Goal: Task Accomplishment & Management: Complete application form

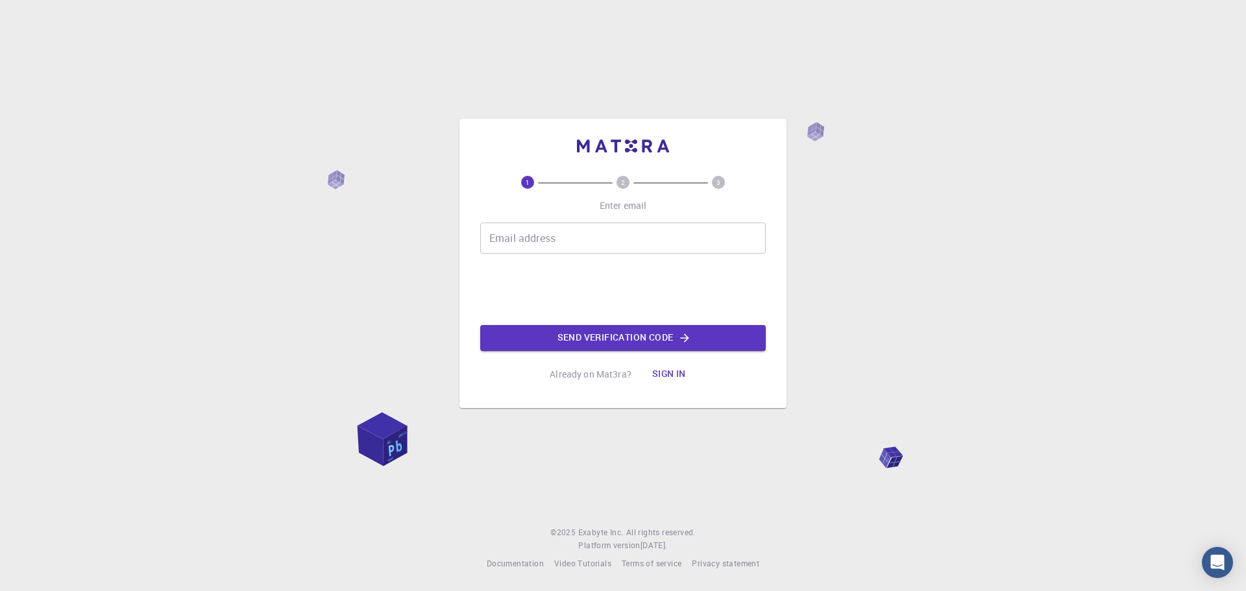
click at [513, 232] on div "Email address Email address" at bounding box center [623, 238] width 286 height 31
type input "[EMAIL_ADDRESS][DOMAIN_NAME]"
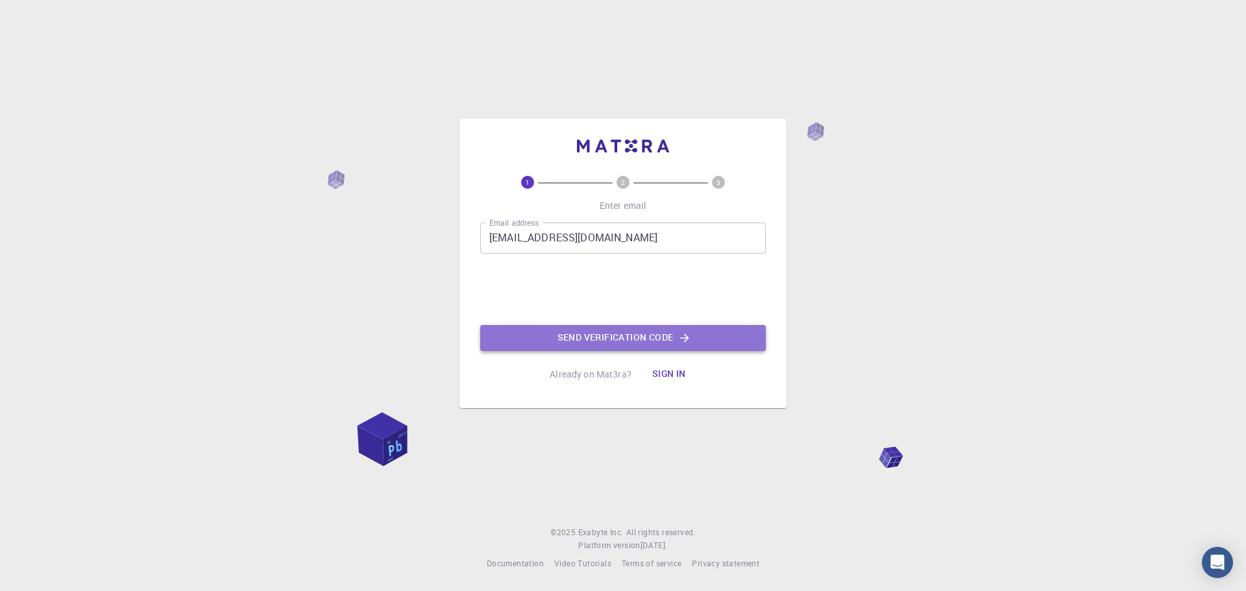
click at [598, 340] on button "Send verification code" at bounding box center [623, 338] width 286 height 26
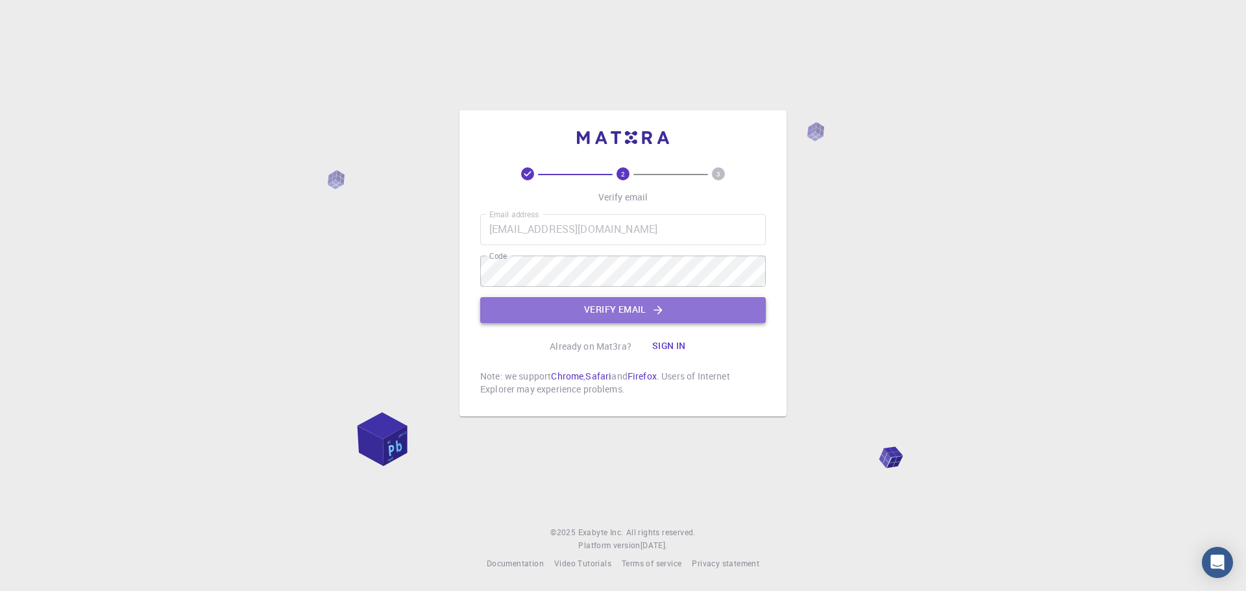
click at [587, 315] on button "Verify email" at bounding box center [623, 310] width 286 height 26
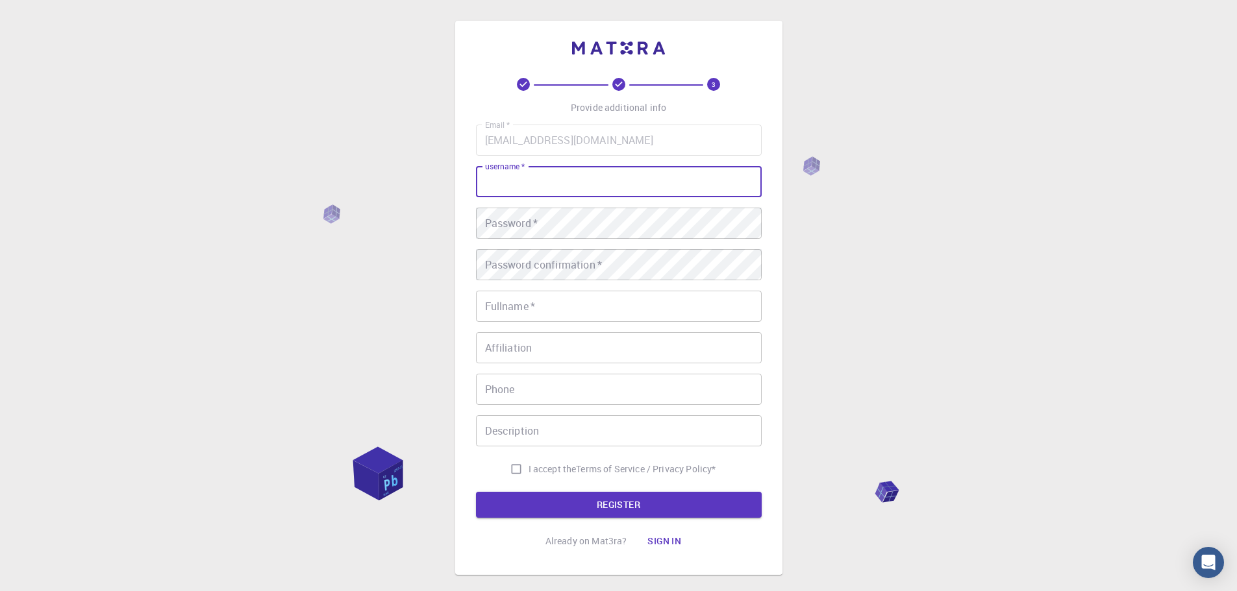
click at [536, 184] on input "username   *" at bounding box center [619, 181] width 286 height 31
type input "anna1997"
click at [527, 211] on div "Password   * Password   *" at bounding box center [619, 223] width 286 height 31
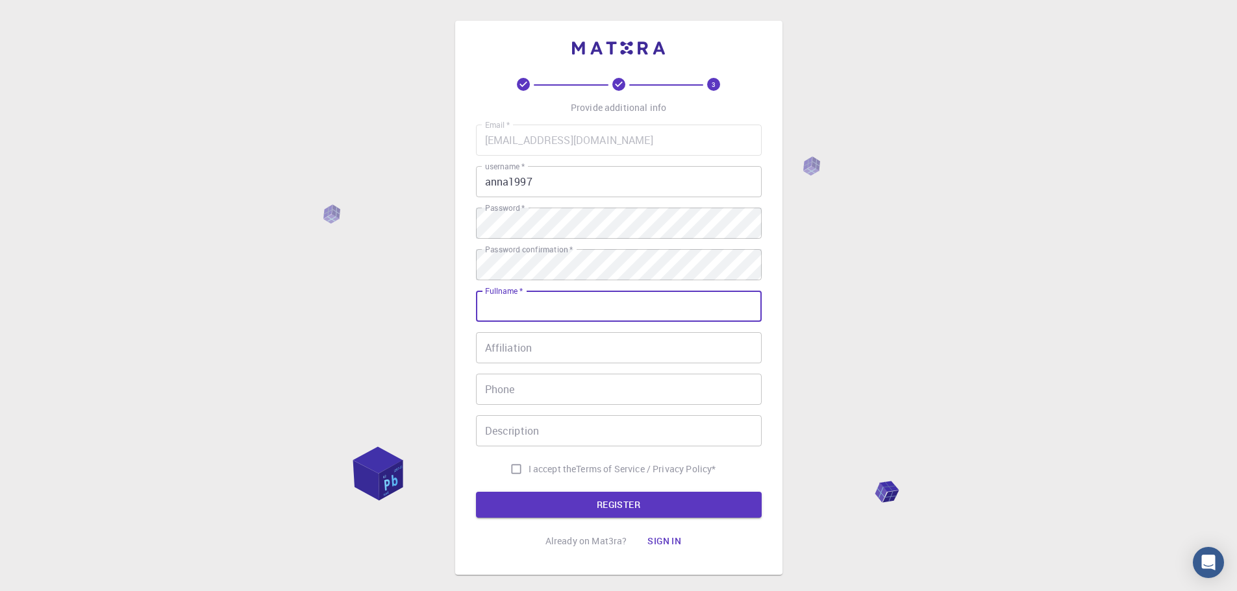
click at [512, 307] on input "Fullname   *" at bounding box center [619, 306] width 286 height 31
type input "[PERSON_NAME]"
type input "579008450"
click at [515, 460] on input "I accept the Terms of Service / Privacy Policy *" at bounding box center [516, 469] width 25 height 25
checkbox input "true"
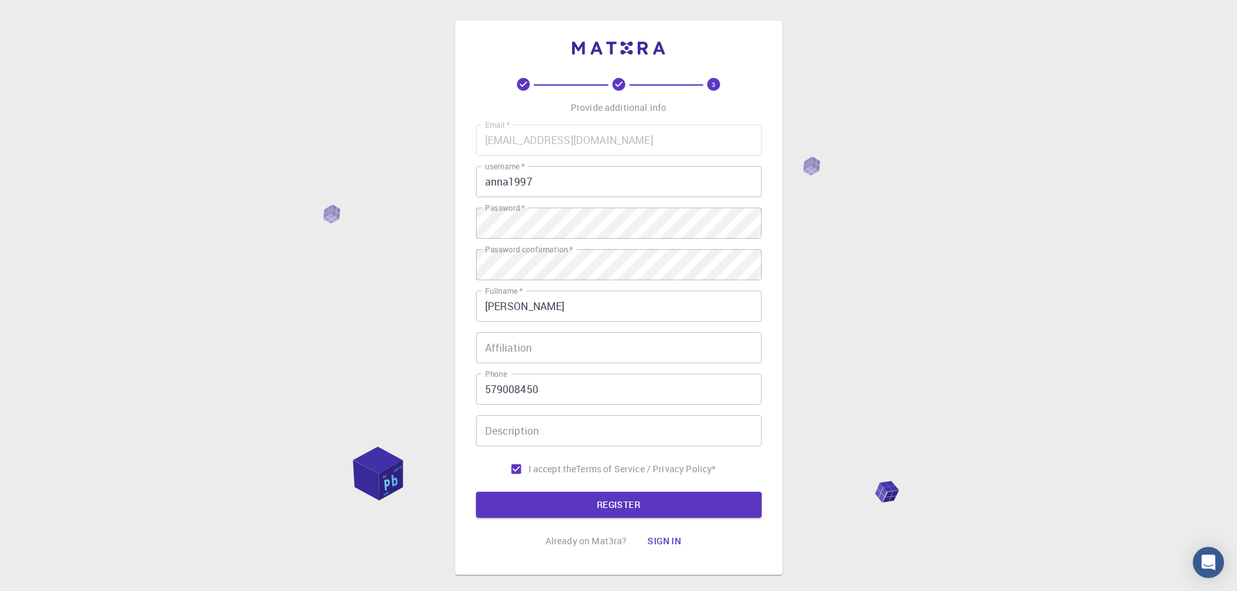
click at [497, 434] on input "Description" at bounding box center [619, 430] width 286 height 31
type input "neuroscientist"
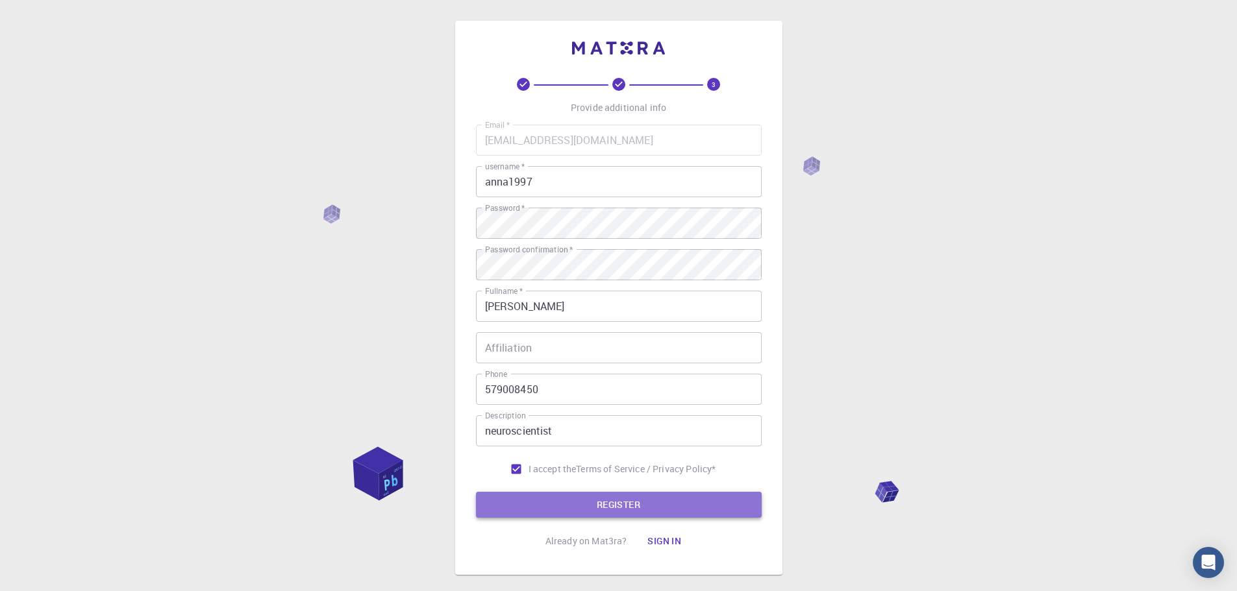
click at [573, 503] on button "REGISTER" at bounding box center [619, 505] width 286 height 26
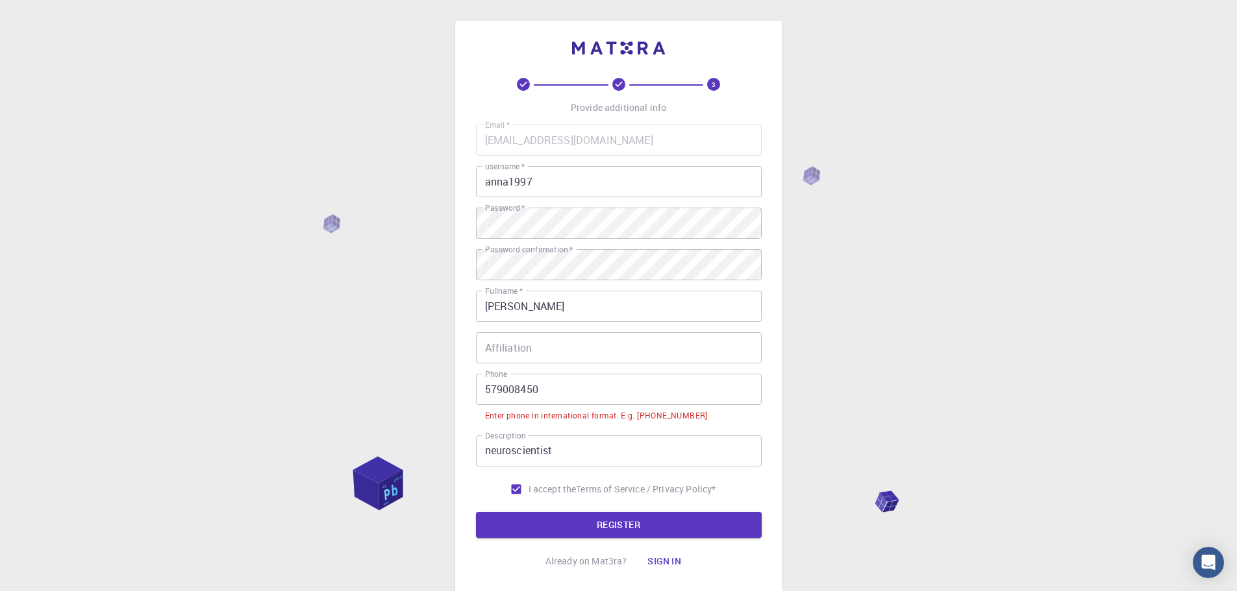
click at [578, 395] on input "579008450" at bounding box center [619, 389] width 286 height 31
click at [488, 389] on input "579008450" at bounding box center [619, 389] width 286 height 31
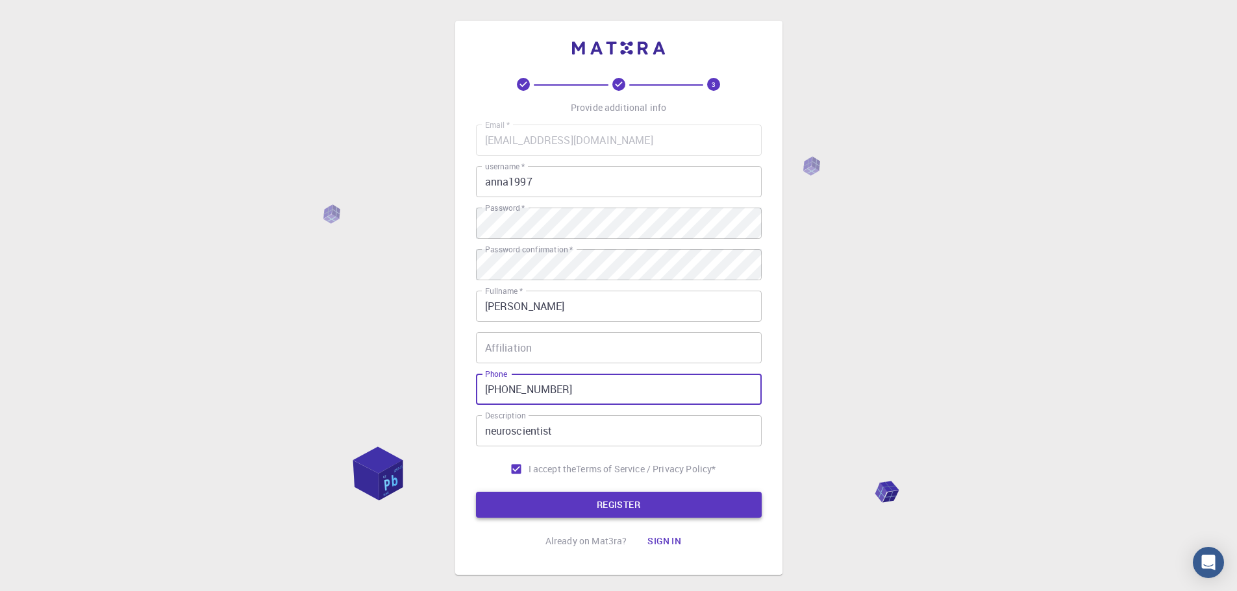
type input "[PHONE_NUMBER]"
click at [666, 501] on button "REGISTER" at bounding box center [619, 505] width 286 height 26
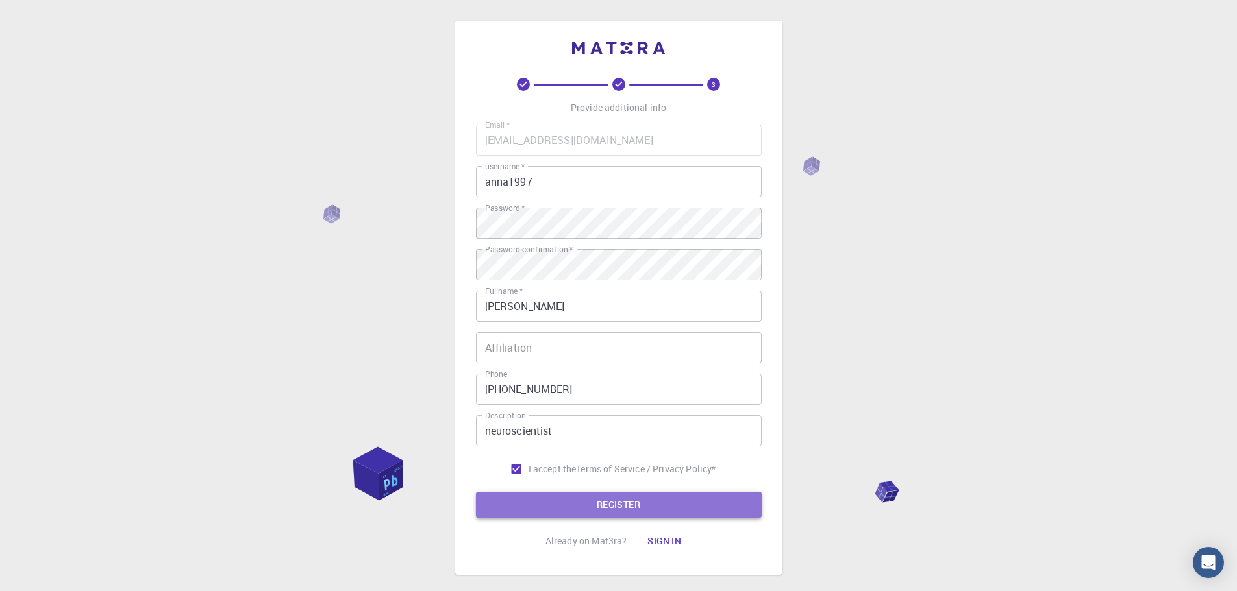
click at [587, 511] on button "REGISTER" at bounding box center [619, 505] width 286 height 26
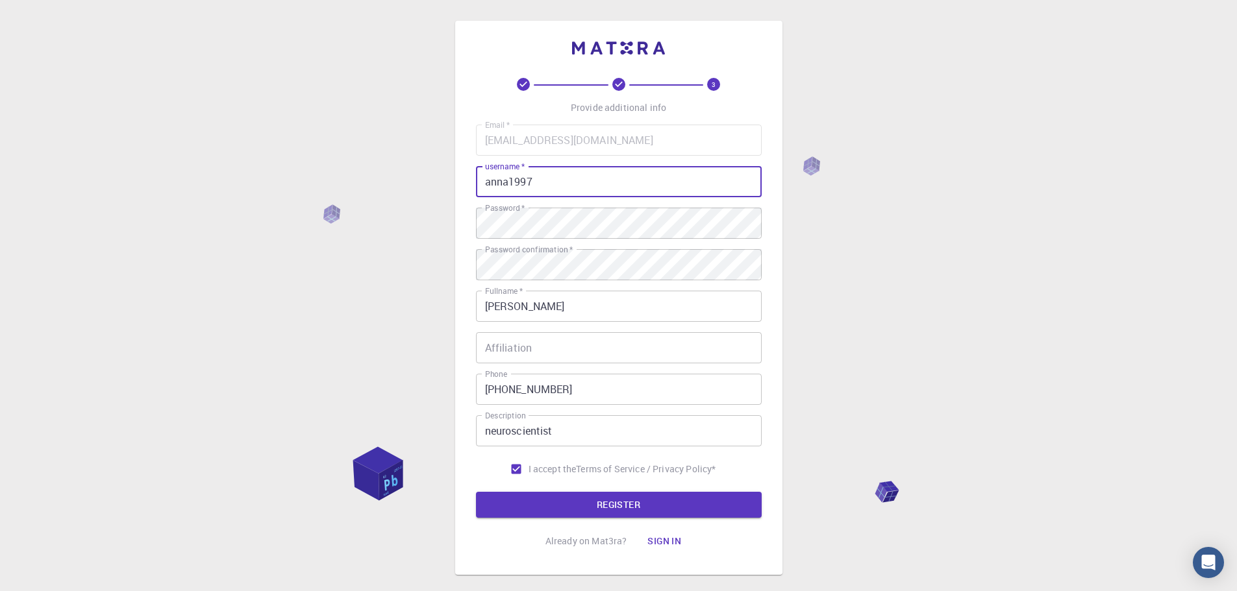
click at [564, 182] on input "anna1997" at bounding box center [619, 181] width 286 height 31
type input "a"
click at [615, 505] on button "REGISTER" at bounding box center [619, 505] width 286 height 26
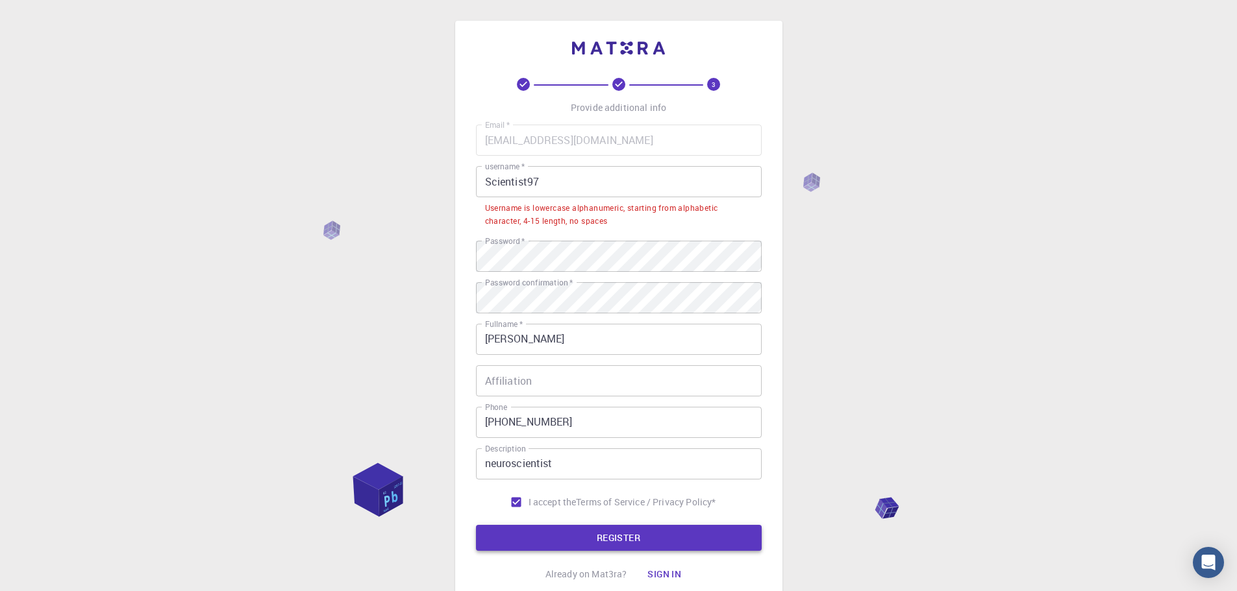
click at [587, 537] on button "REGISTER" at bounding box center [619, 538] width 286 height 26
click at [542, 191] on input "Scientist97" at bounding box center [619, 181] width 286 height 31
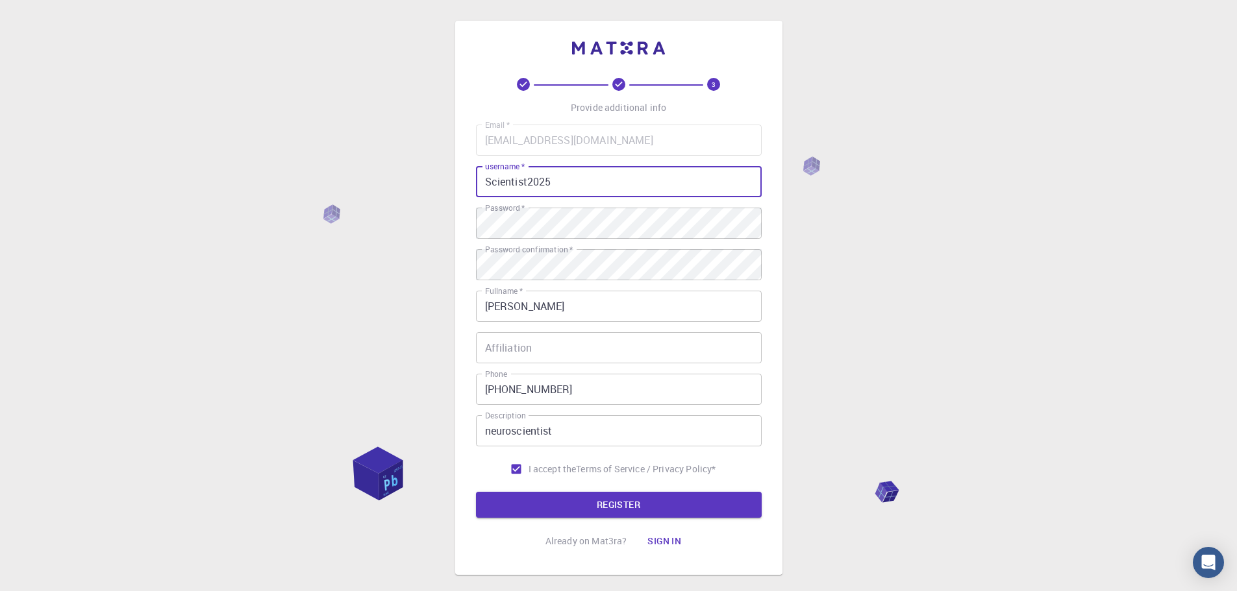
click at [579, 513] on button "REGISTER" at bounding box center [619, 505] width 286 height 26
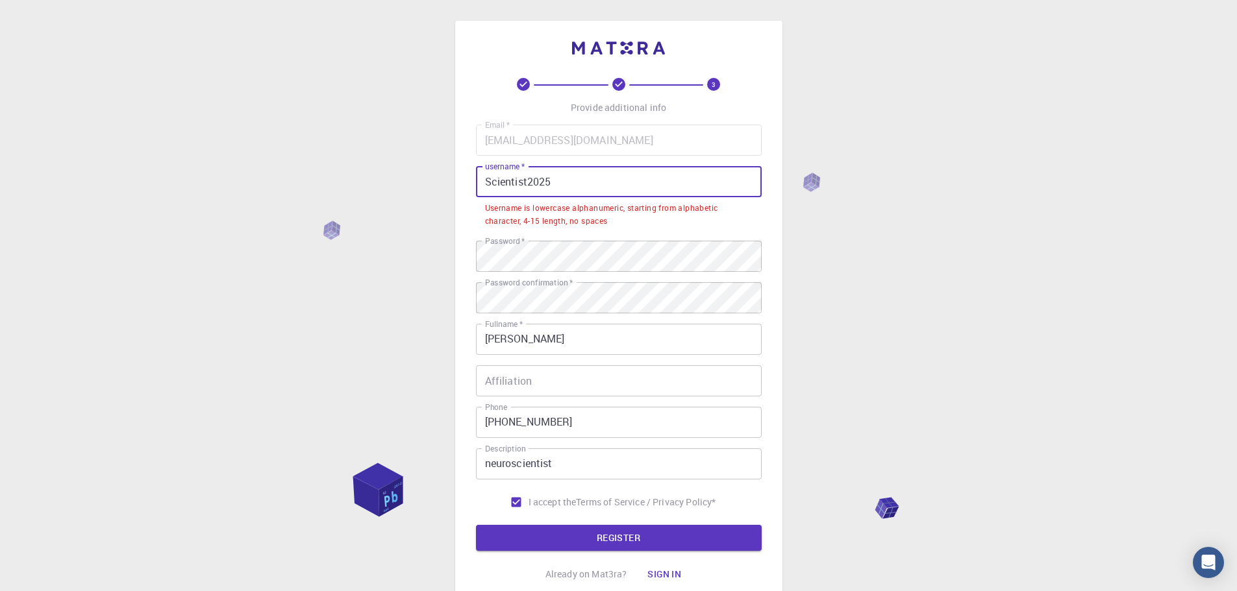
click at [570, 189] on input "Scientist2025" at bounding box center [619, 181] width 286 height 31
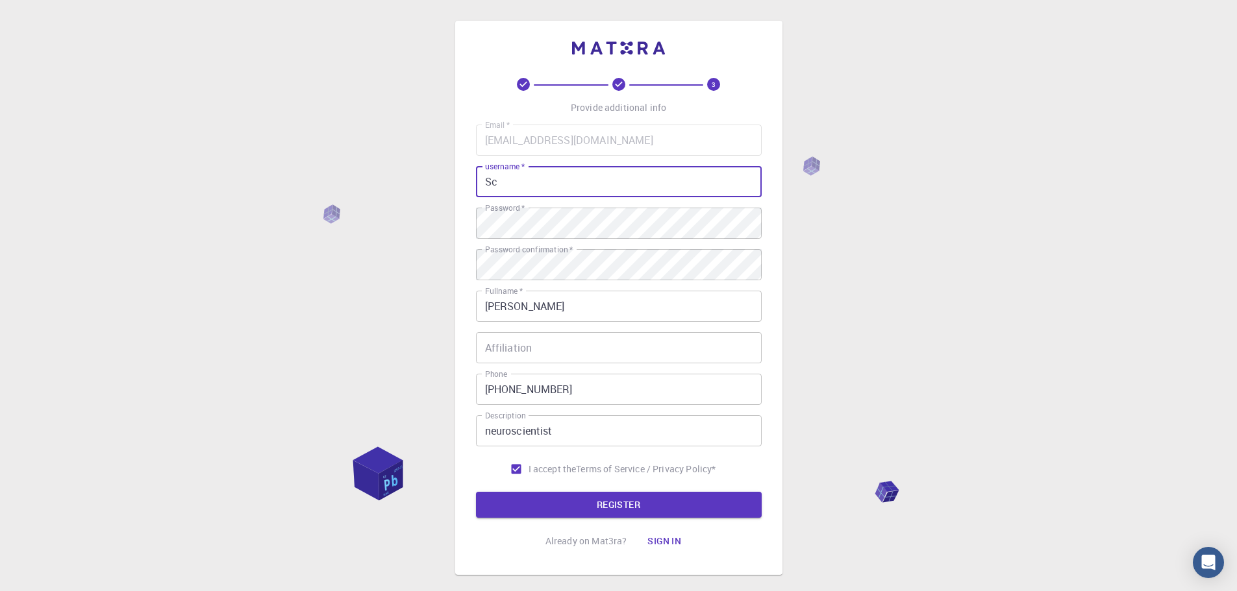
type input "S"
type input "pharmacyst"
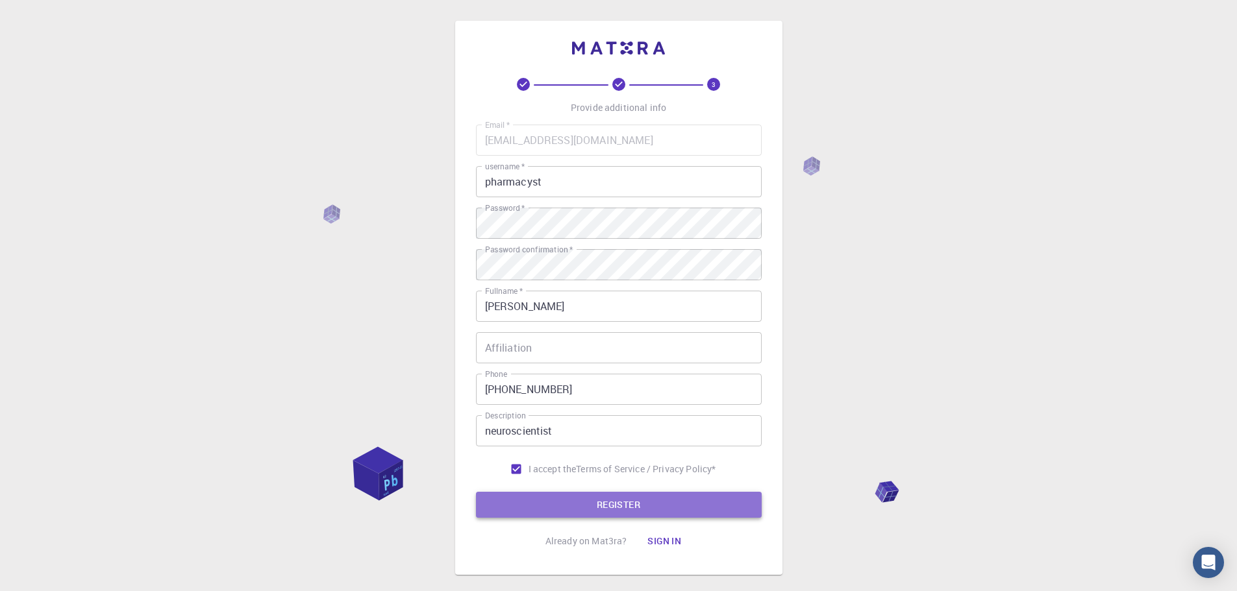
click at [633, 506] on button "REGISTER" at bounding box center [619, 505] width 286 height 26
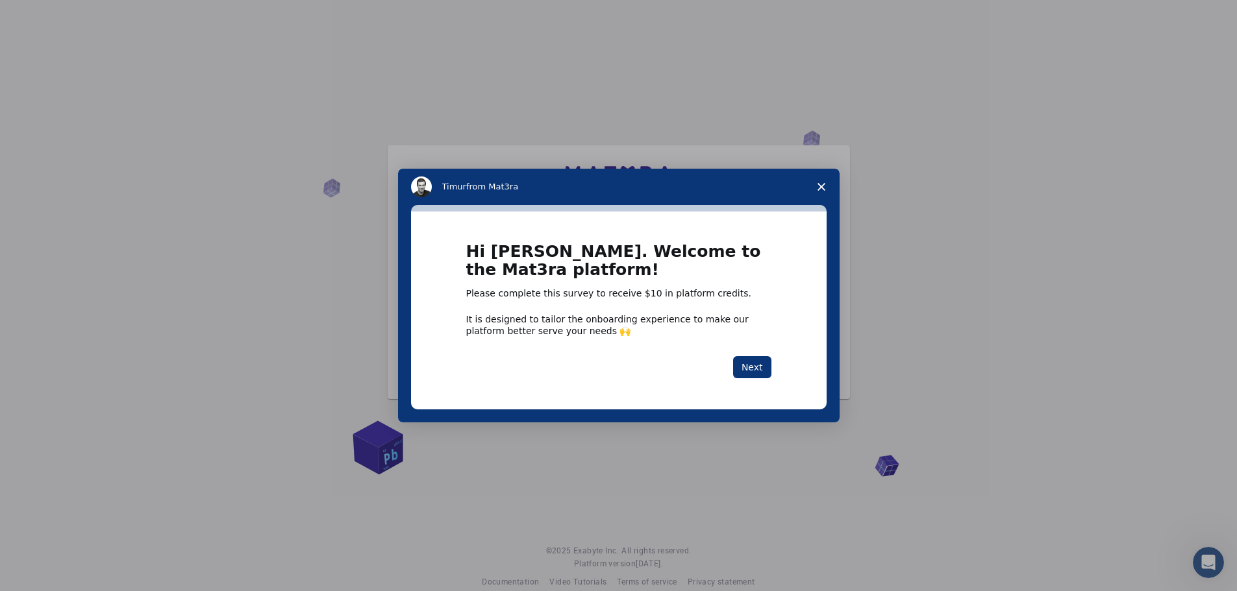
click at [824, 188] on icon "Close survey" at bounding box center [821, 187] width 8 height 8
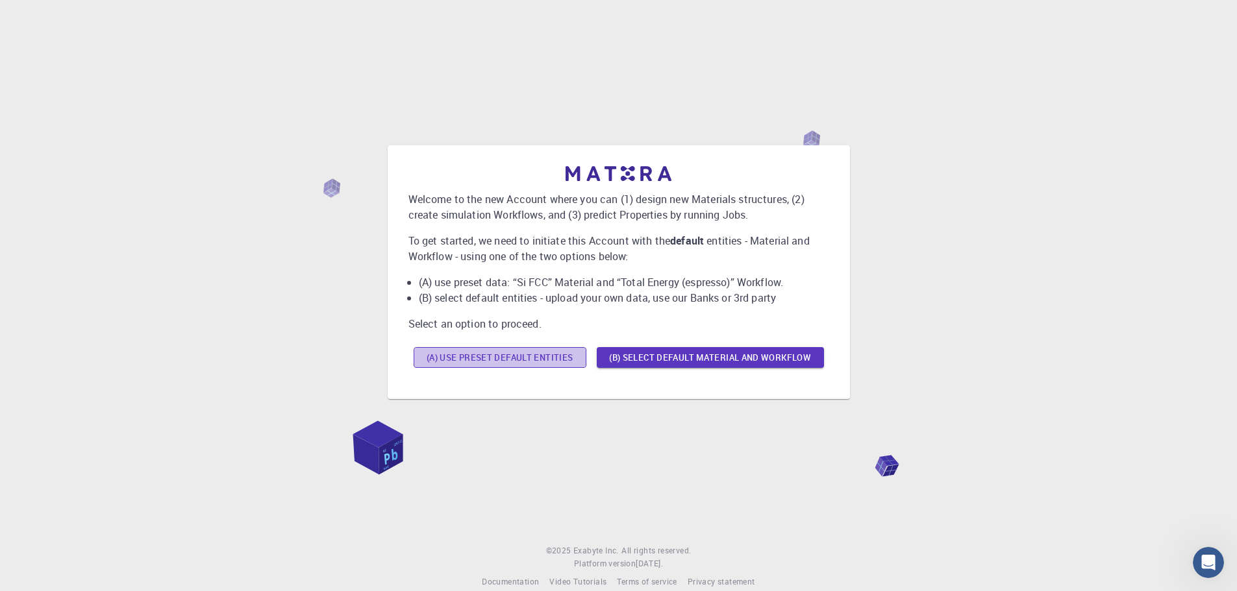
click at [558, 360] on button "(A) Use preset default entities" at bounding box center [500, 357] width 173 height 21
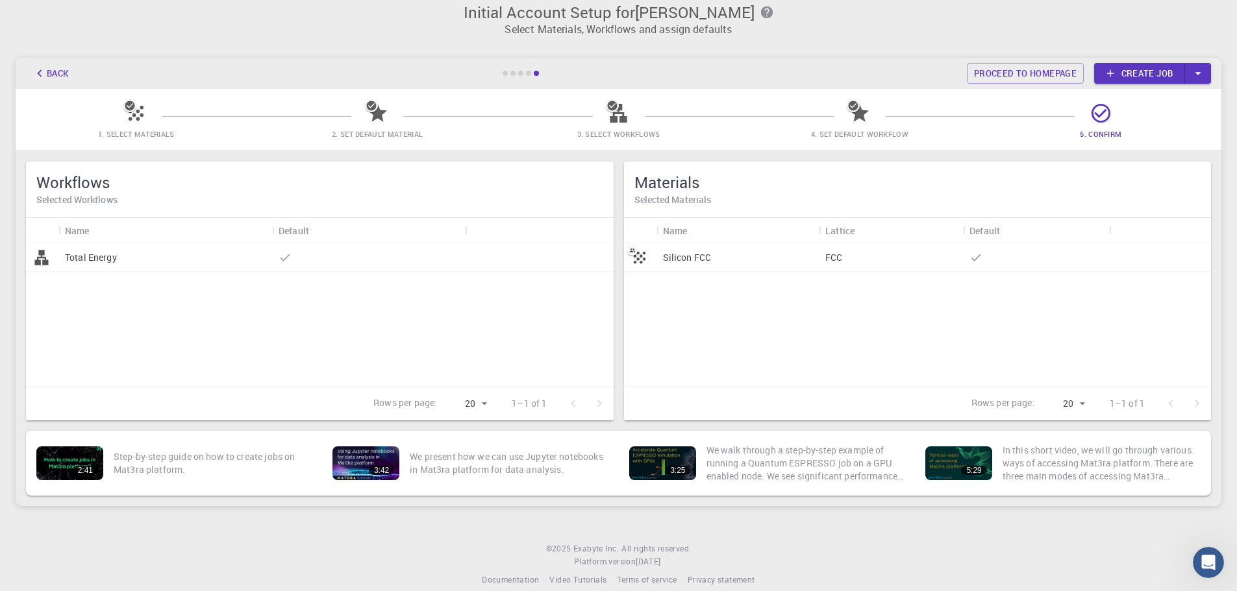
scroll to position [29, 0]
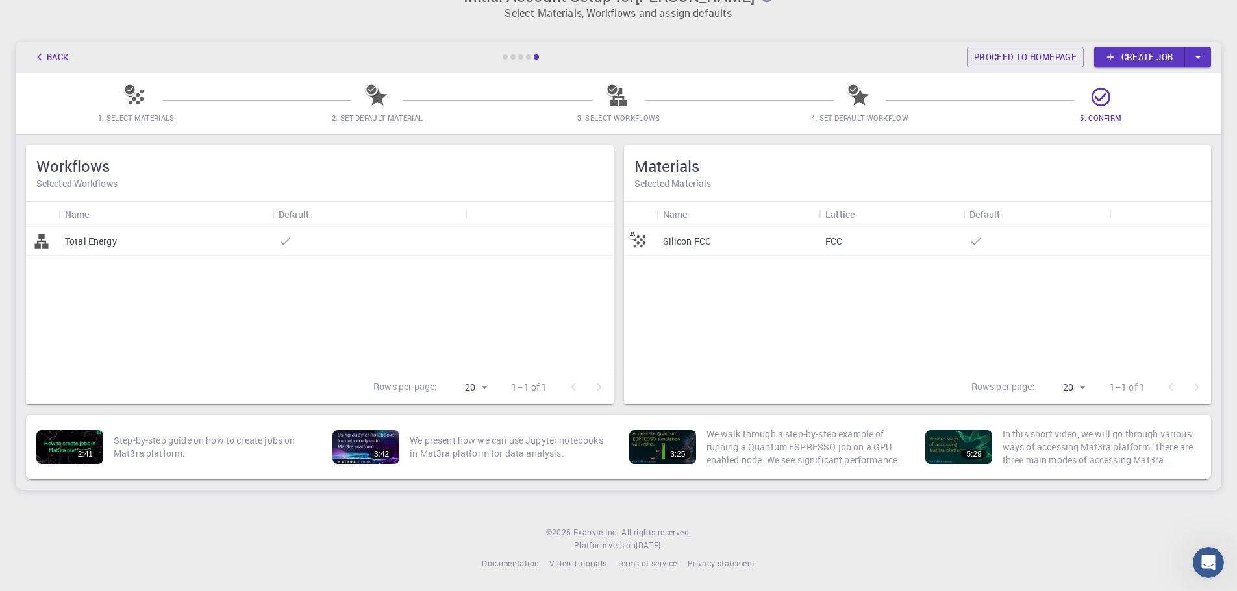
click at [721, 253] on div "Silicon FCC" at bounding box center [737, 241] width 163 height 29
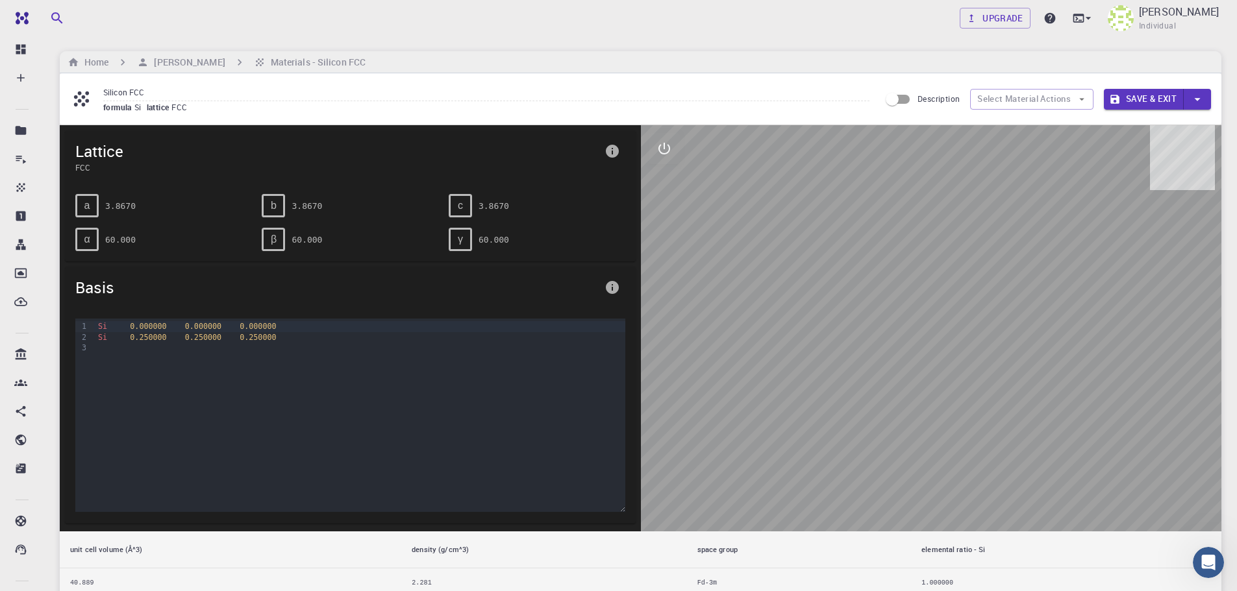
click at [979, 380] on div at bounding box center [931, 328] width 581 height 406
click at [1082, 97] on icon "button" at bounding box center [1082, 99] width 12 height 12
click at [969, 405] on div at bounding box center [931, 328] width 581 height 406
drag, startPoint x: 963, startPoint y: 410, endPoint x: 816, endPoint y: 399, distance: 147.8
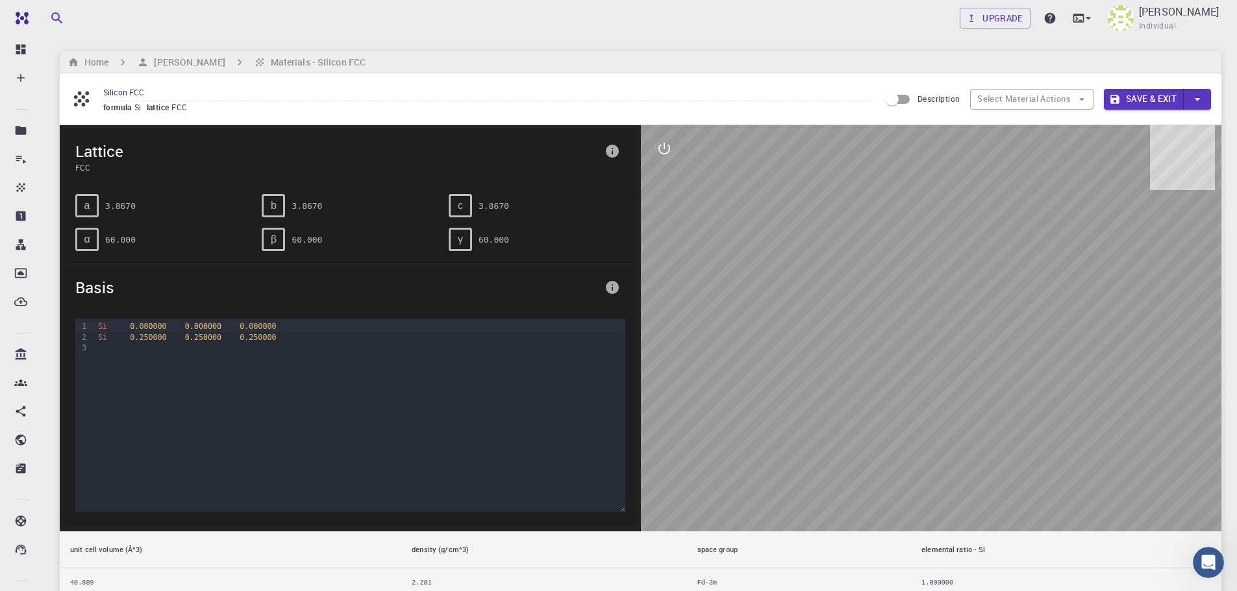
click at [816, 399] on div at bounding box center [931, 328] width 581 height 406
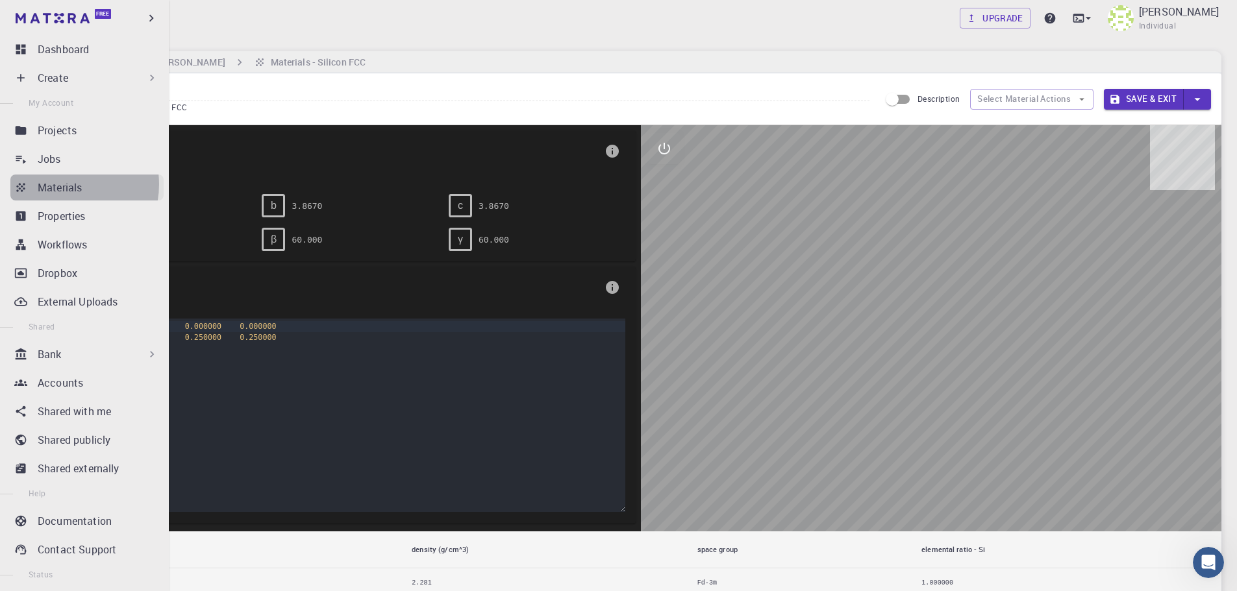
click at [64, 184] on p "Materials" at bounding box center [60, 188] width 44 height 16
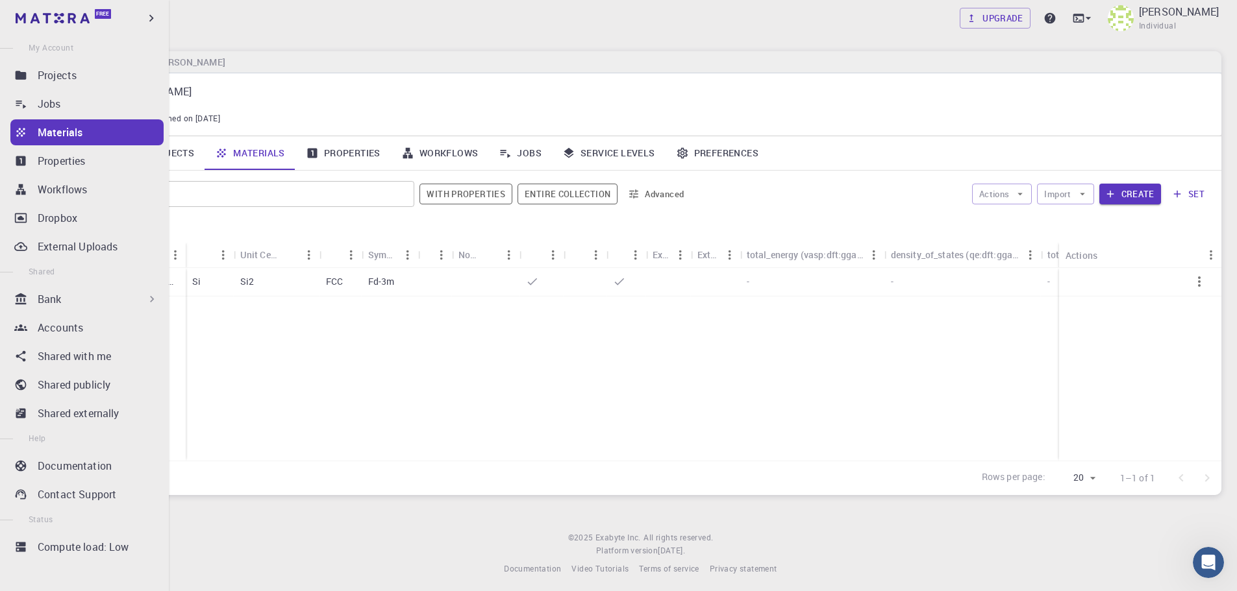
scroll to position [5, 0]
